Goal: Find specific page/section: Find specific page/section

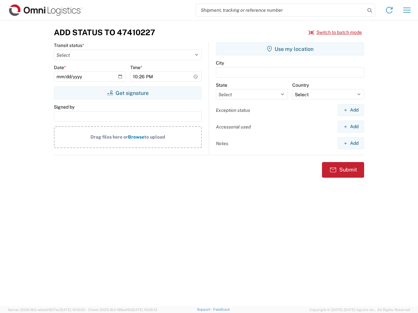
click at [280, 10] on input "search" at bounding box center [280, 10] width 169 height 12
click at [370, 10] on icon at bounding box center [369, 10] width 9 height 9
click at [389, 10] on icon at bounding box center [389, 10] width 10 height 10
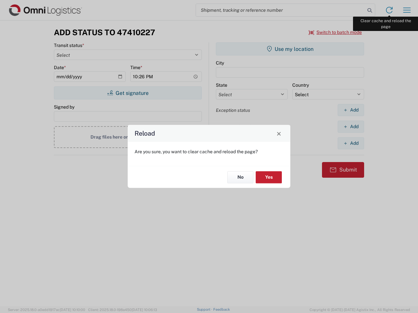
click at [407, 10] on div "Reload Are you sure, you want to clear cache and reload the page? No Yes" at bounding box center [209, 156] width 418 height 313
click at [335, 32] on div "Reload Are you sure, you want to clear cache and reload the page? No Yes" at bounding box center [209, 156] width 418 height 313
click at [128, 93] on div "Reload Are you sure, you want to clear cache and reload the page? No Yes" at bounding box center [209, 156] width 418 height 313
click at [290, 49] on div "Reload Are you sure, you want to clear cache and reload the page? No Yes" at bounding box center [209, 156] width 418 height 313
click at [351, 110] on div "Reload Are you sure, you want to clear cache and reload the page? No Yes" at bounding box center [209, 156] width 418 height 313
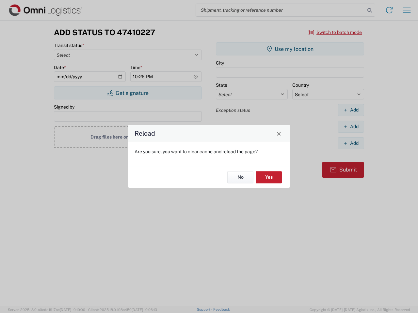
click at [351, 127] on div "Reload Are you sure, you want to clear cache and reload the page? No Yes" at bounding box center [209, 156] width 418 height 313
click at [351, 143] on div "Reload Are you sure, you want to clear cache and reload the page? No Yes" at bounding box center [209, 156] width 418 height 313
